Goal: Transaction & Acquisition: Purchase product/service

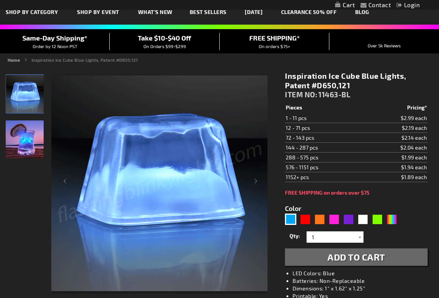
scroll to position [41, 0]
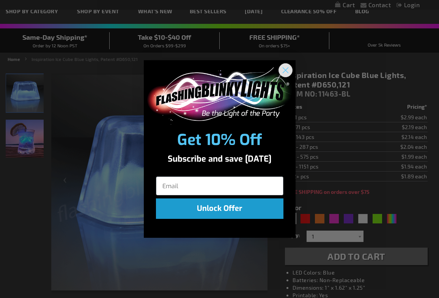
click at [282, 68] on icon "Close dialog" at bounding box center [284, 70] width 5 height 5
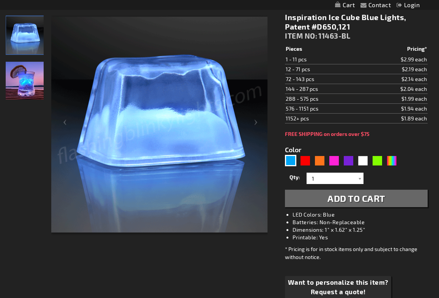
scroll to position [90, 0]
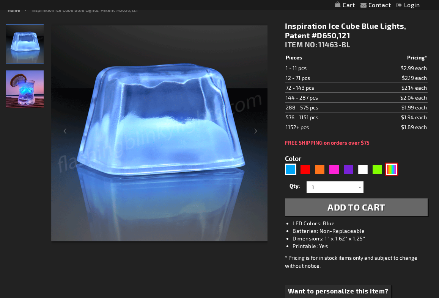
click at [395, 173] on div "Multicolor" at bounding box center [391, 169] width 11 height 11
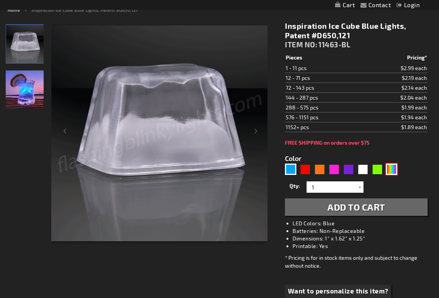
type input "5659"
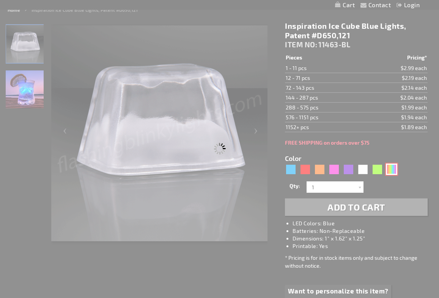
type input "11463-MLT"
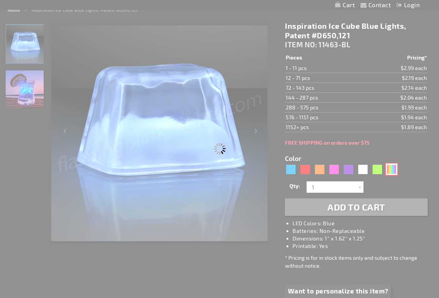
type input "Customize - Inspiration Ice Cube Multicolor Lights - ITEM NO: 11463-MLT"
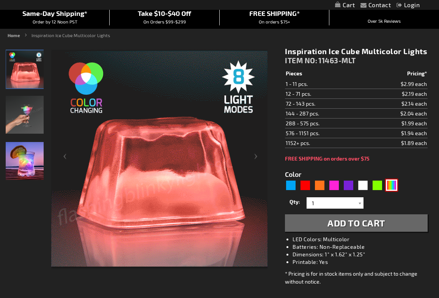
scroll to position [64, 0]
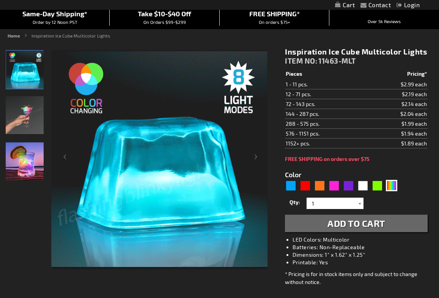
click at [357, 200] on div at bounding box center [360, 203] width 8 height 11
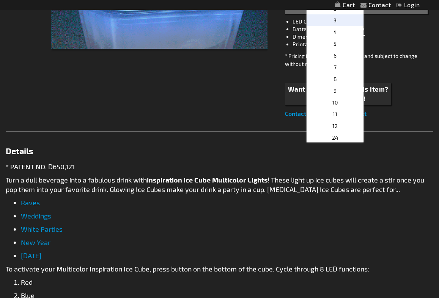
scroll to position [300, 0]
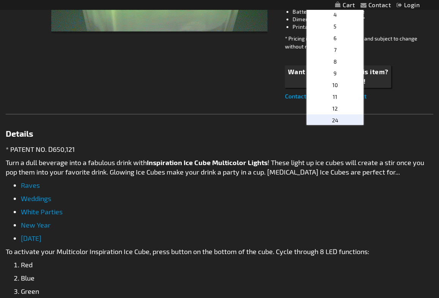
click at [335, 122] on span "24" at bounding box center [335, 120] width 6 height 6
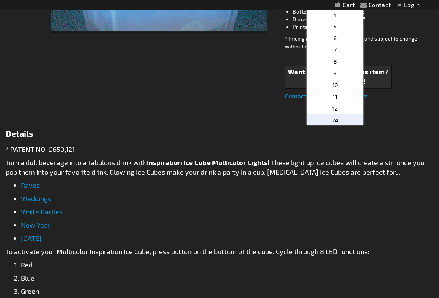
type input "24"
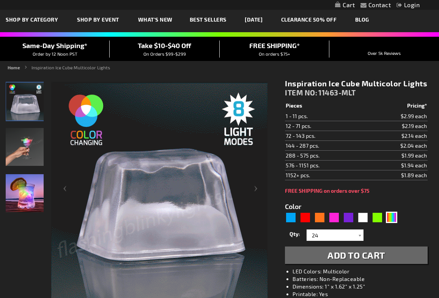
scroll to position [31, 0]
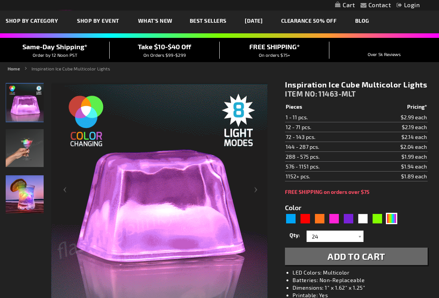
click at [32, 151] on img at bounding box center [25, 148] width 38 height 38
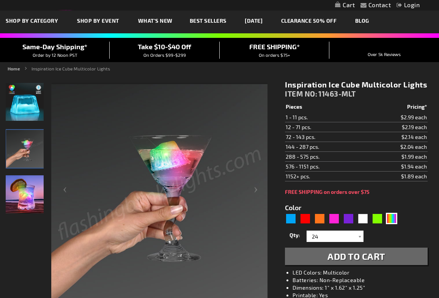
click at [36, 182] on img at bounding box center [25, 195] width 38 height 38
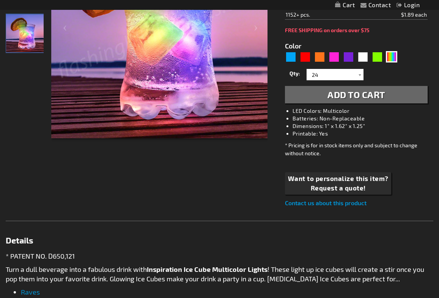
scroll to position [11, 0]
